Goal: Communication & Community: Answer question/provide support

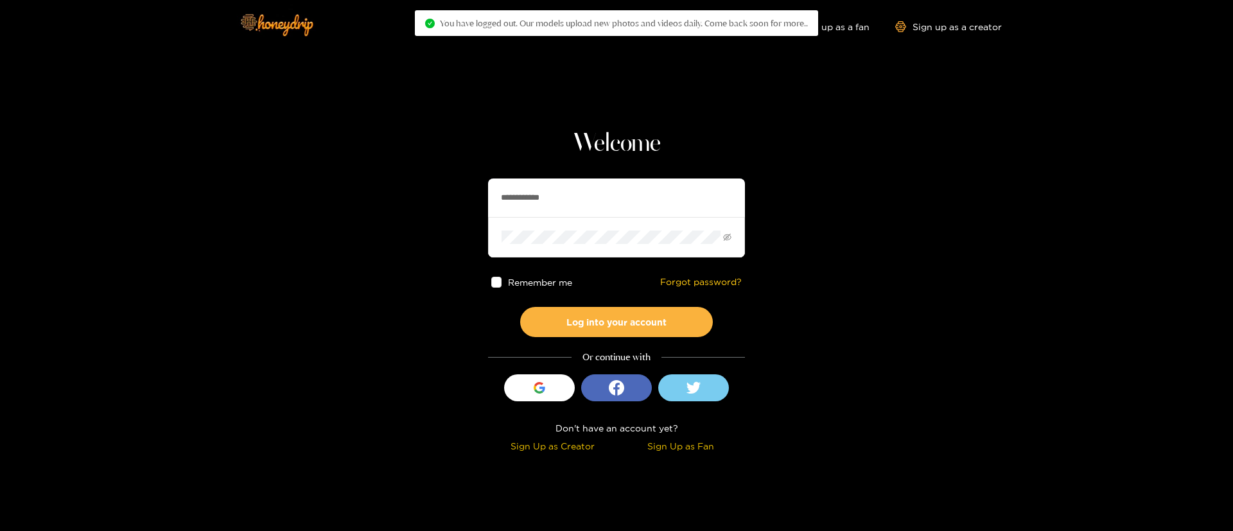
click at [583, 212] on input "**********" at bounding box center [616, 198] width 257 height 39
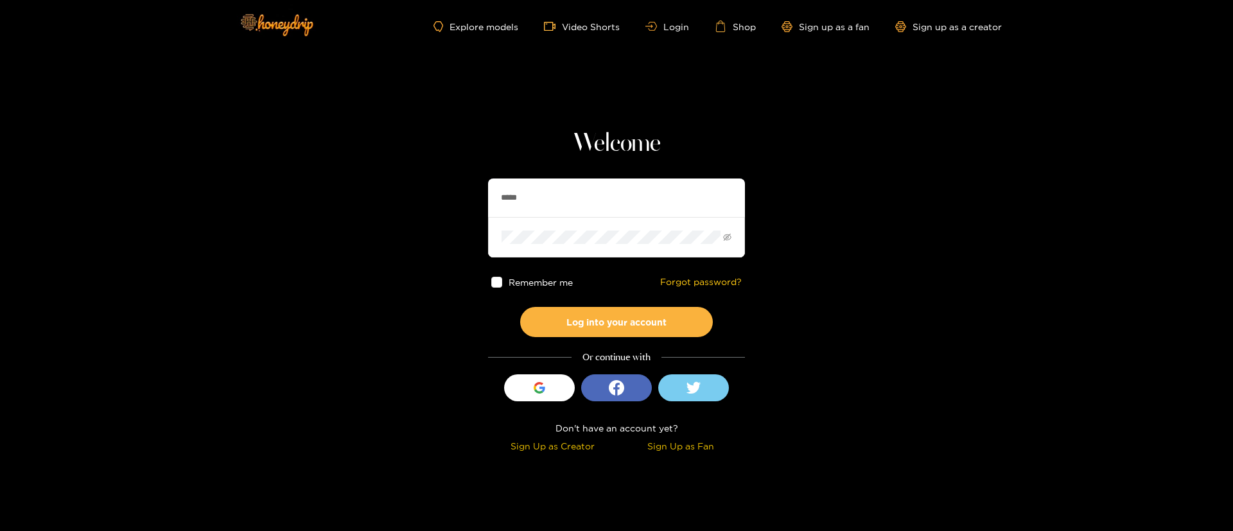
type input "**********"
click at [612, 330] on button "Log into your account" at bounding box center [616, 322] width 193 height 30
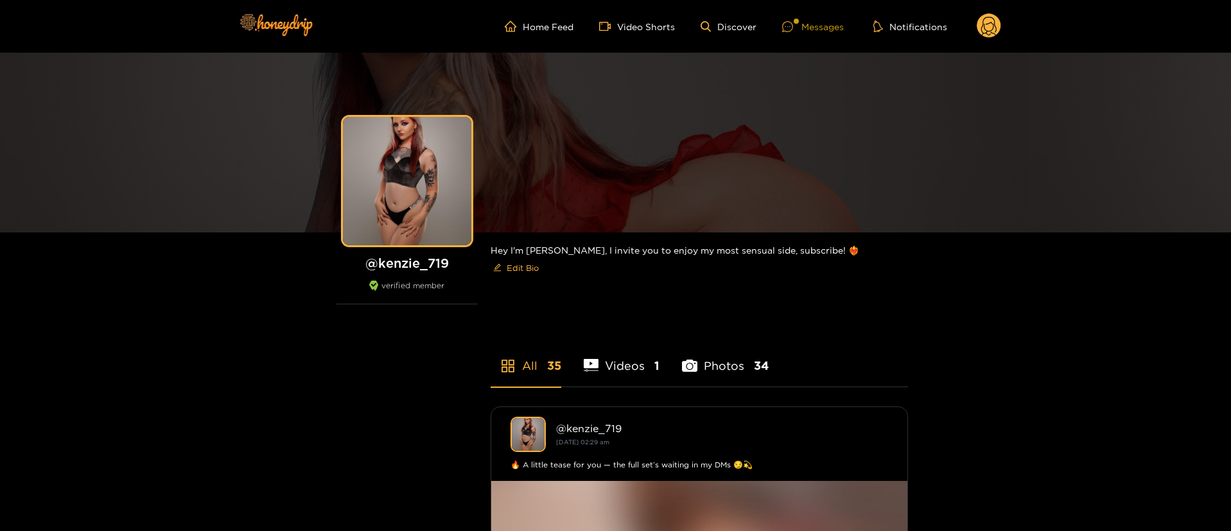
click at [812, 33] on div "Messages" at bounding box center [813, 26] width 62 height 15
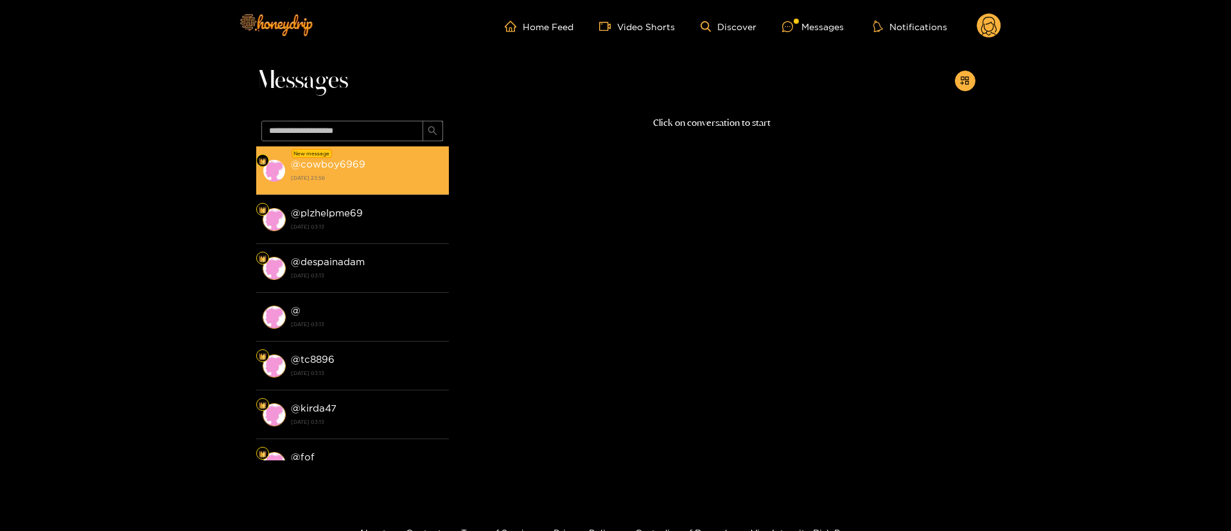
click at [400, 171] on div "@ cowboy6969 [DATE] 23:56" at bounding box center [367, 170] width 152 height 29
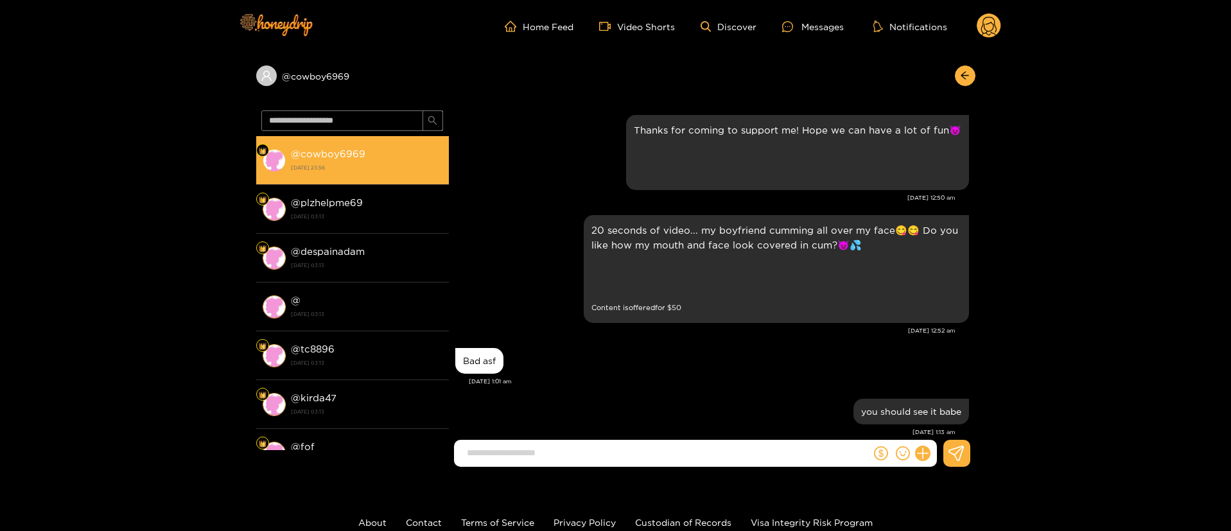
scroll to position [846, 0]
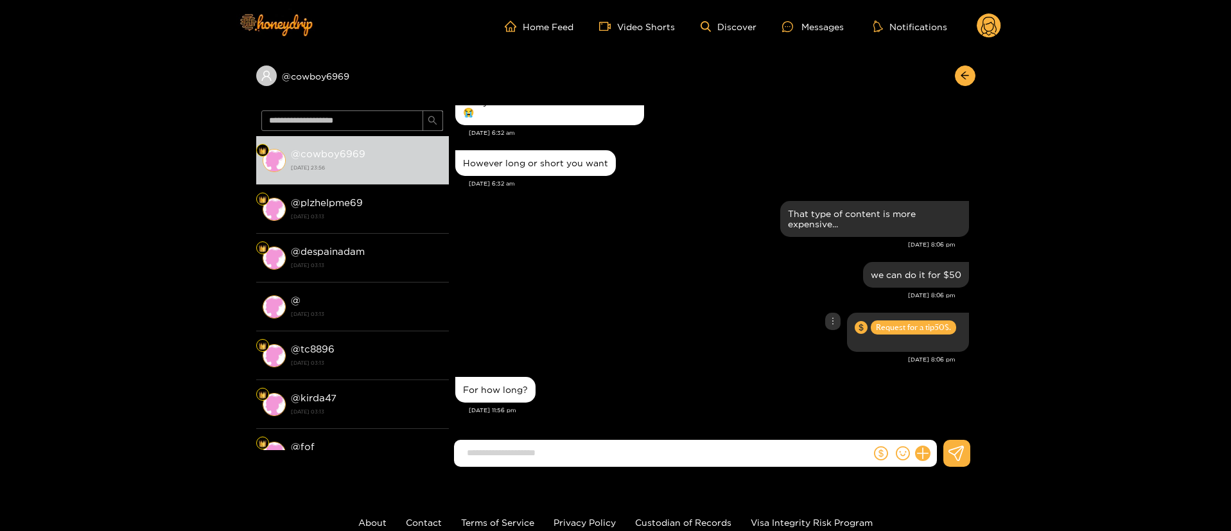
click at [676, 330] on div "Request for a tip 50 $." at bounding box center [712, 333] width 514 height 46
click at [653, 339] on div "Request for a tip 50 $." at bounding box center [712, 333] width 514 height 46
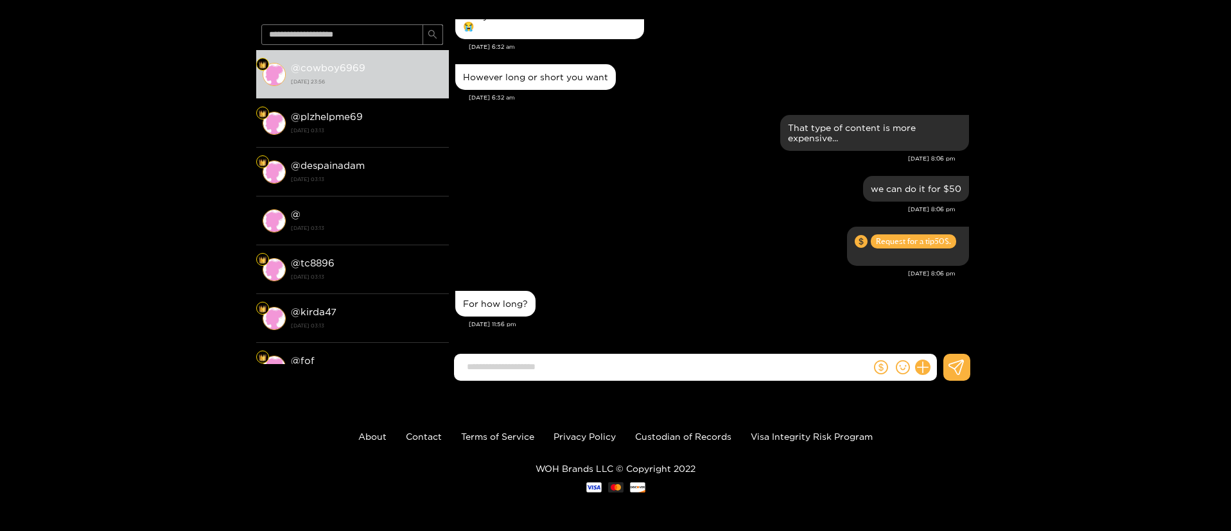
click at [646, 374] on input at bounding box center [666, 366] width 410 height 21
click at [650, 237] on div "Request for a tip 50 $." at bounding box center [712, 247] width 514 height 46
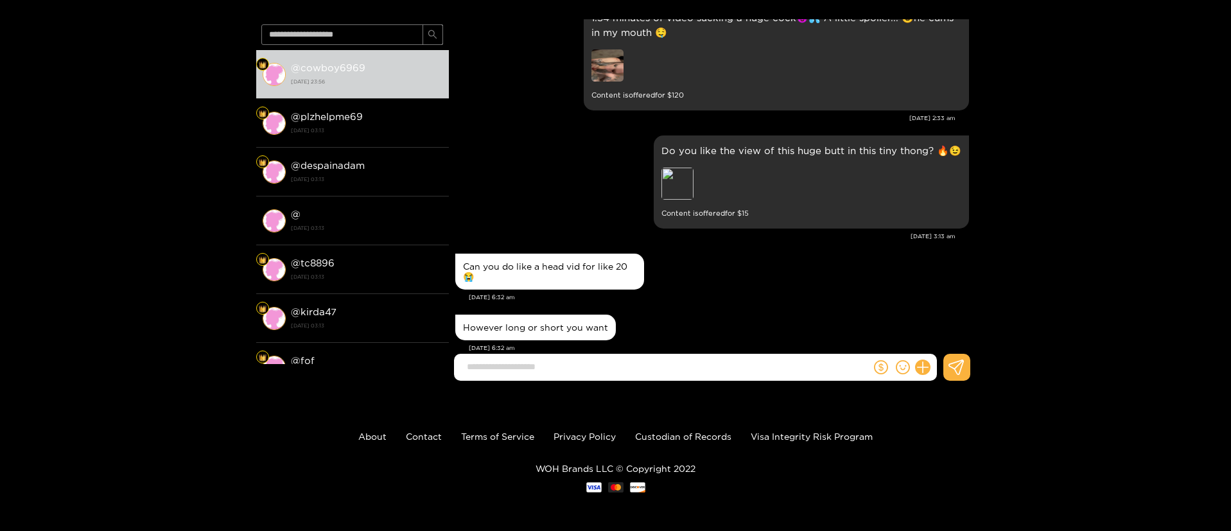
scroll to position [576, 0]
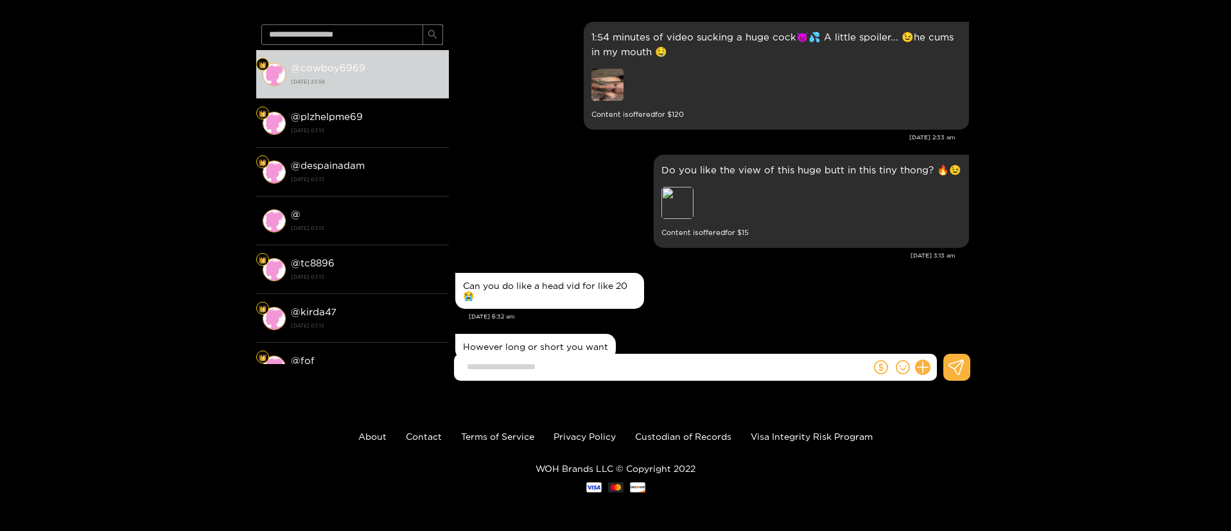
click at [715, 299] on div "Can you do like a head vid for like 20 😭" at bounding box center [712, 291] width 514 height 42
click at [678, 368] on input at bounding box center [666, 366] width 410 height 21
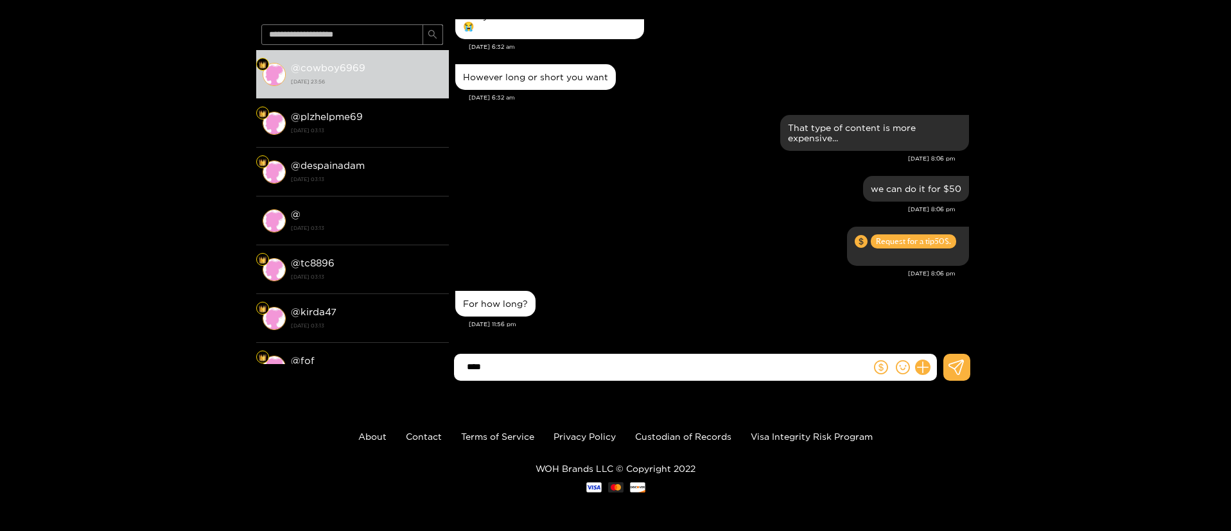
type input "****"
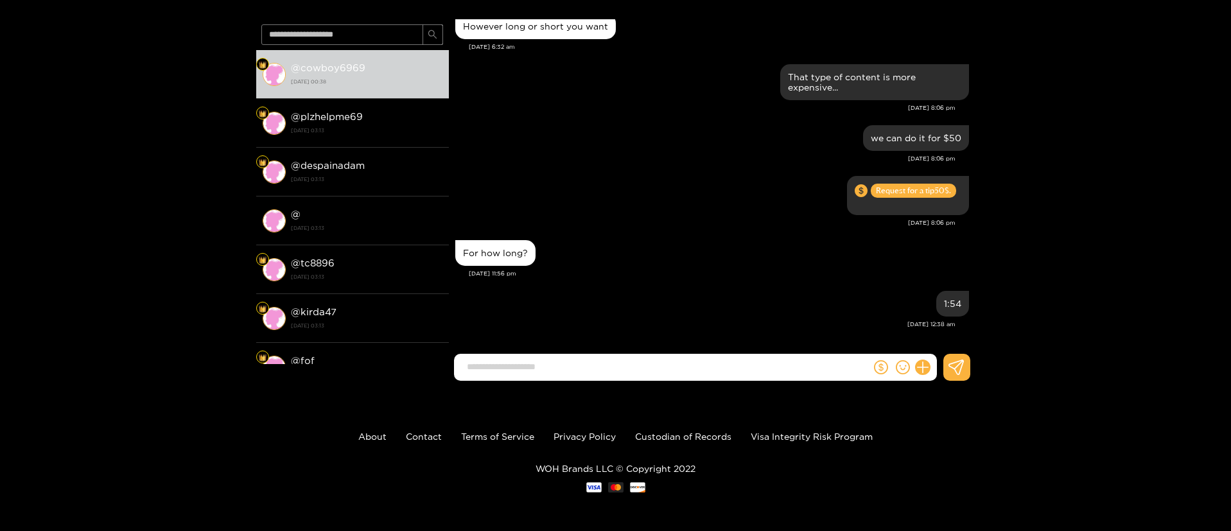
click at [676, 245] on div "For how long?" at bounding box center [712, 253] width 514 height 32
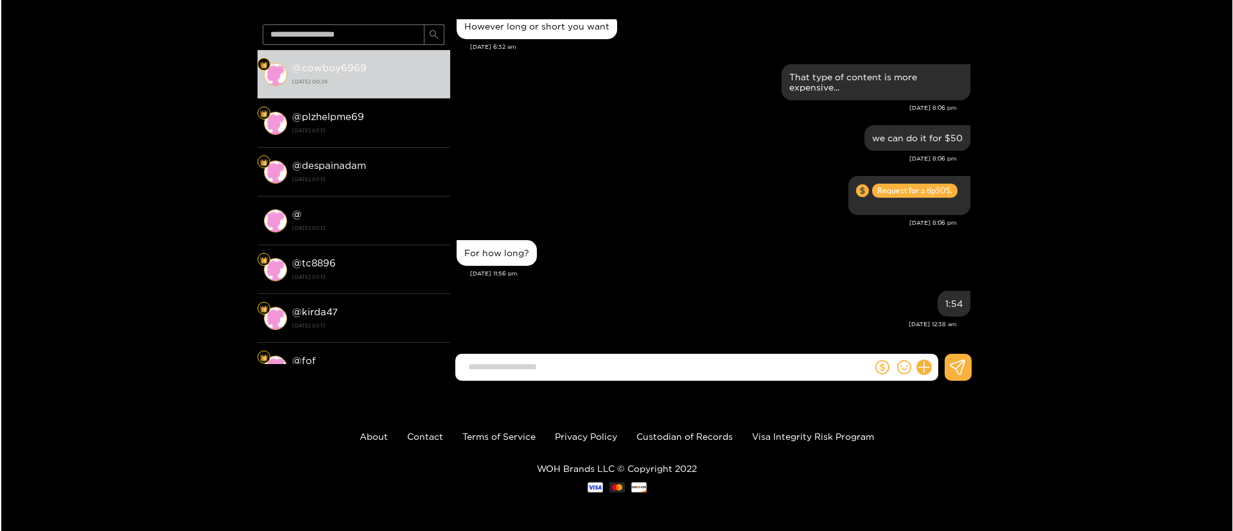
scroll to position [0, 0]
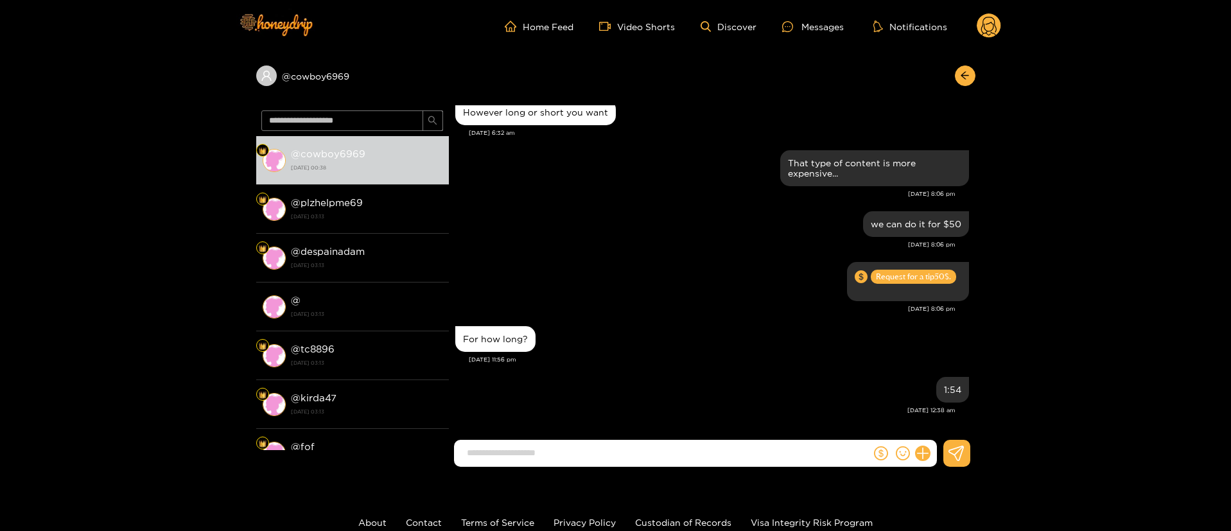
click at [985, 23] on circle at bounding box center [989, 25] width 24 height 24
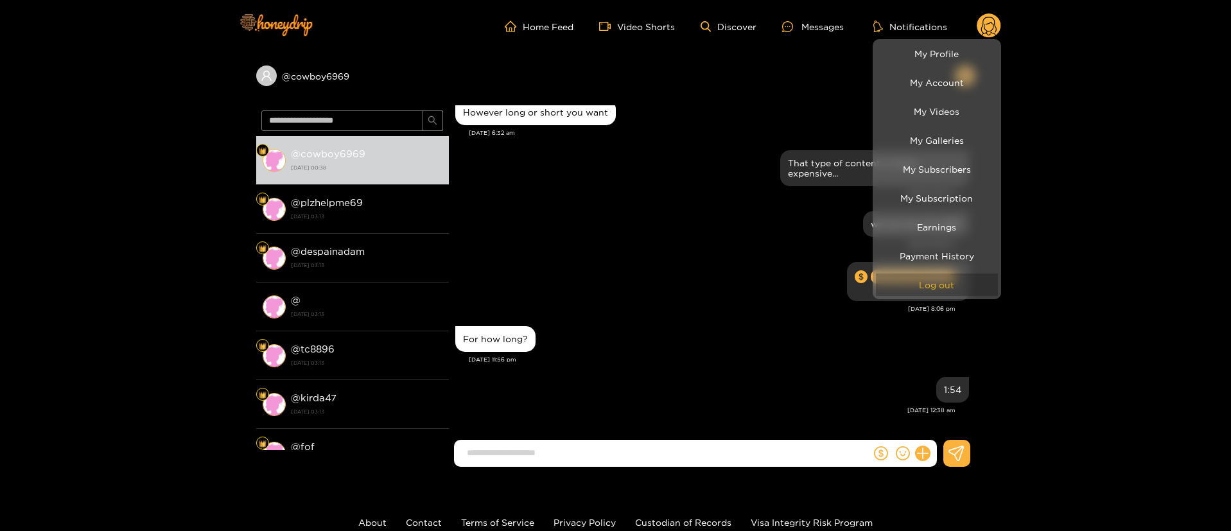
click at [948, 292] on button "Log out" at bounding box center [937, 285] width 122 height 22
